Goal: Information Seeking & Learning: Learn about a topic

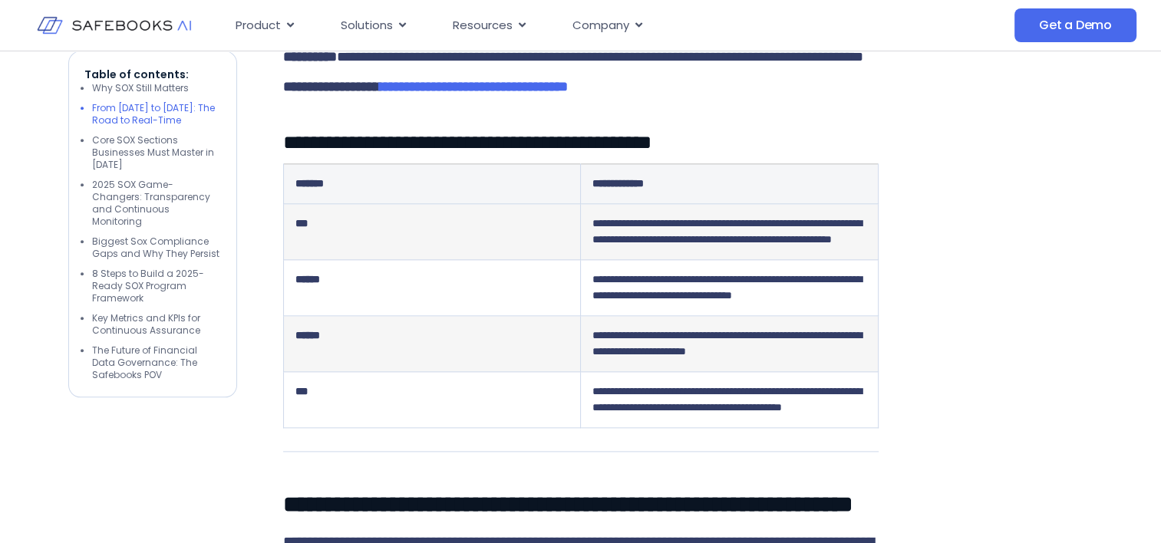
scroll to position [1688, 0]
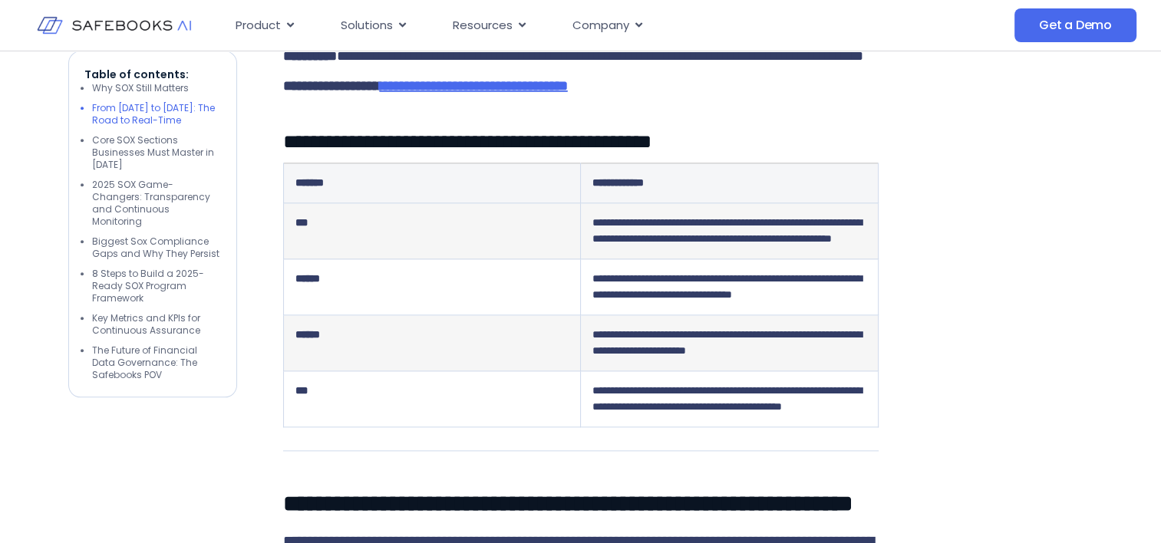
click at [525, 93] on span "**********" at bounding box center [474, 86] width 188 height 14
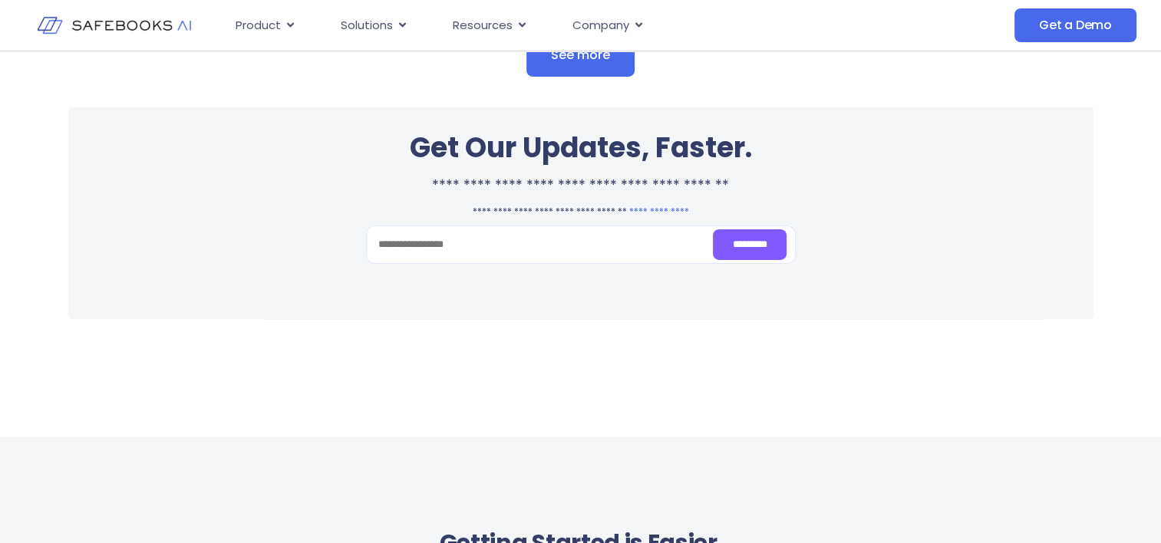
scroll to position [5295, 0]
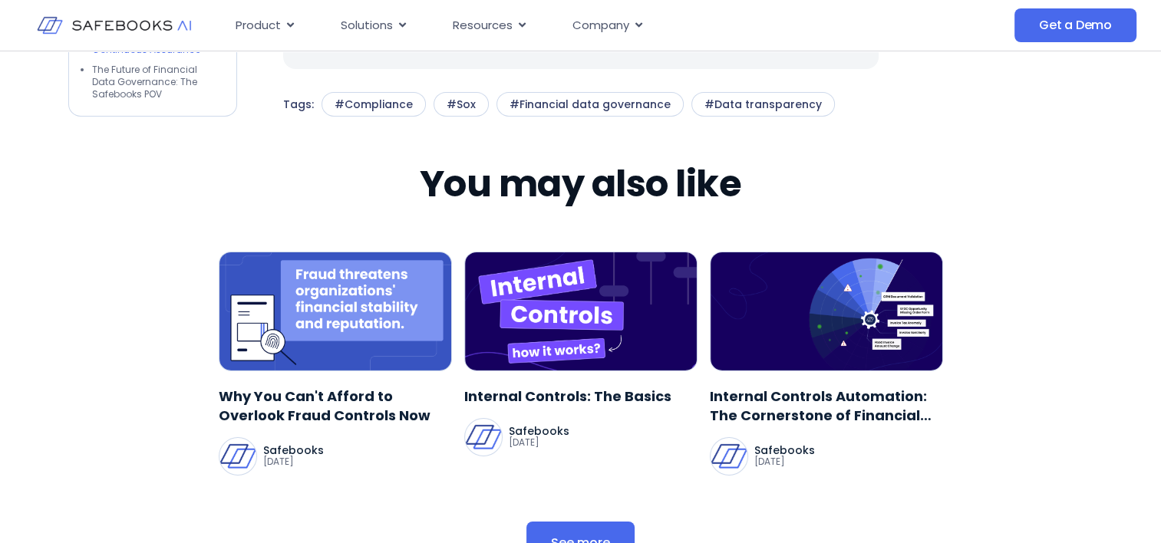
scroll to position [5141, 0]
